Goal: Find contact information

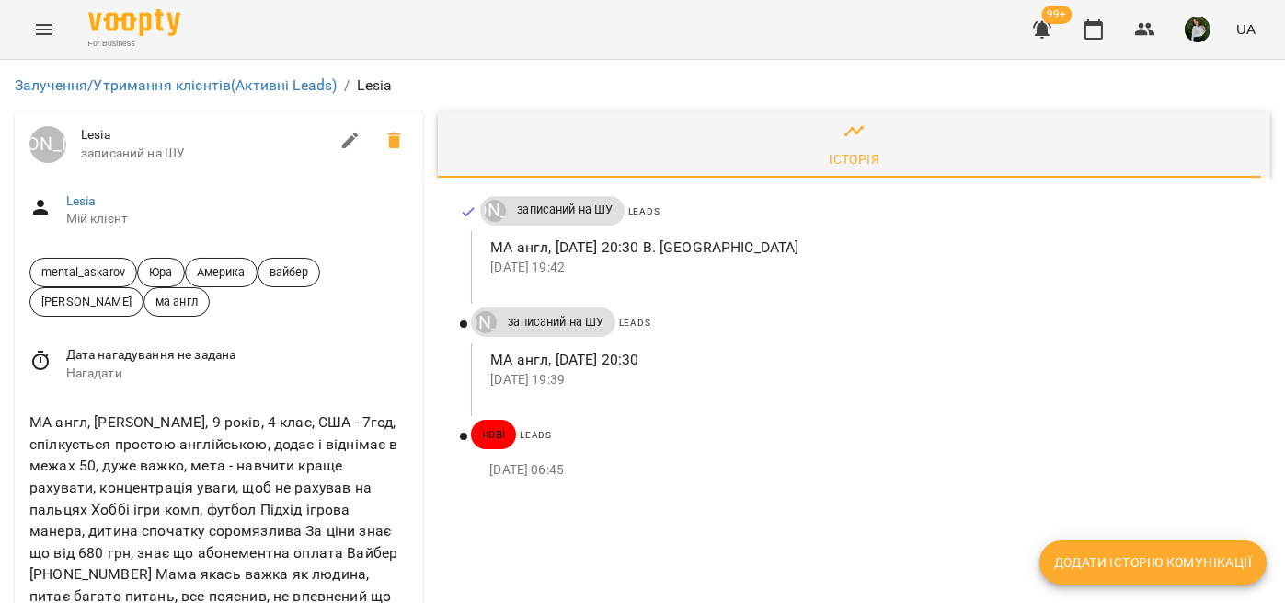
scroll to position [153, 0]
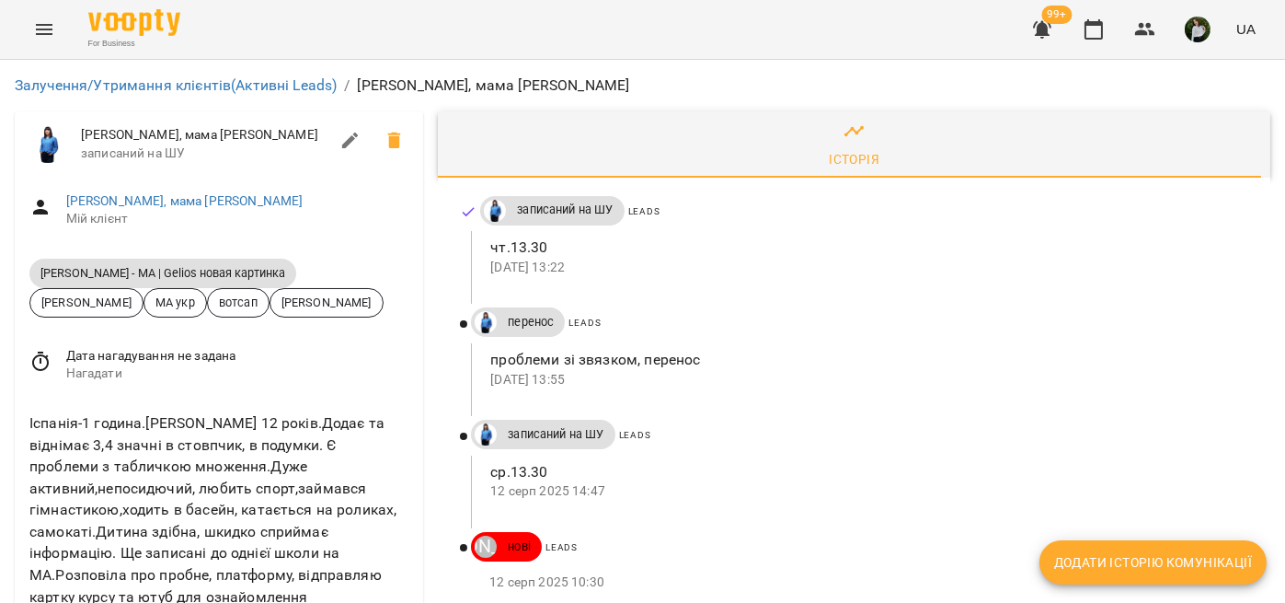
scroll to position [306, 0]
drag, startPoint x: 85, startPoint y: 317, endPoint x: 41, endPoint y: 346, distance: 51.8
drag, startPoint x: 29, startPoint y: 311, endPoint x: 148, endPoint y: 317, distance: 119.8
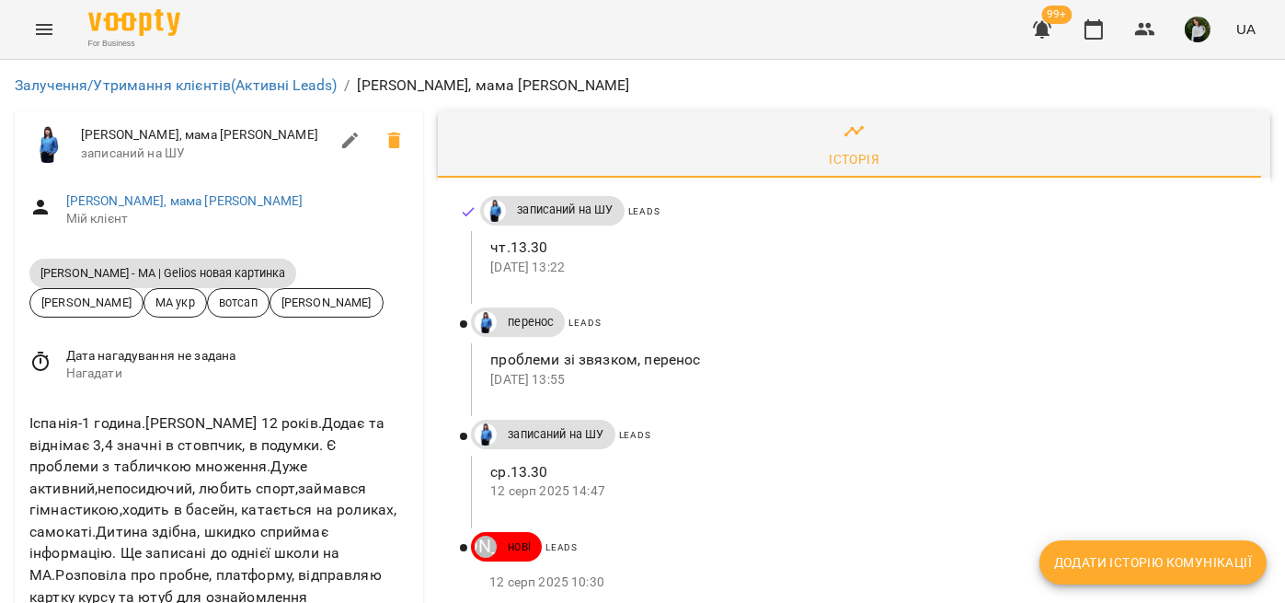
copy link "+34643088628"
